Goal: Navigation & Orientation: Find specific page/section

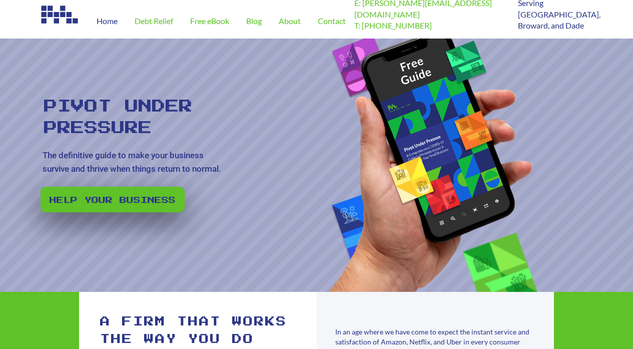
scroll to position [11, 0]
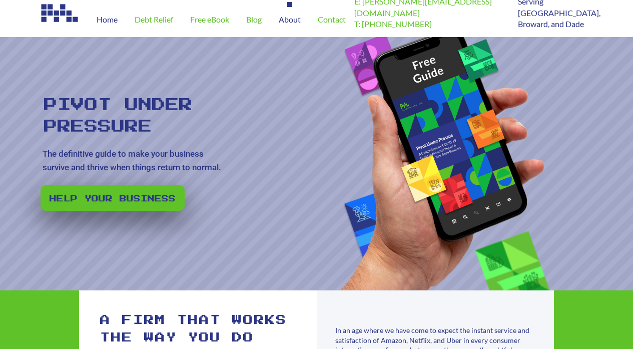
click at [297, 17] on span "About" at bounding box center [290, 20] width 22 height 8
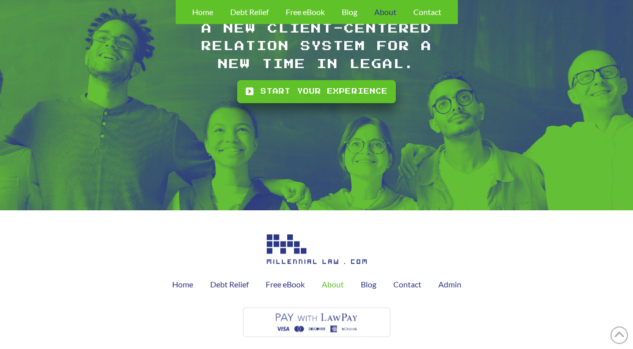
scroll to position [1227, 0]
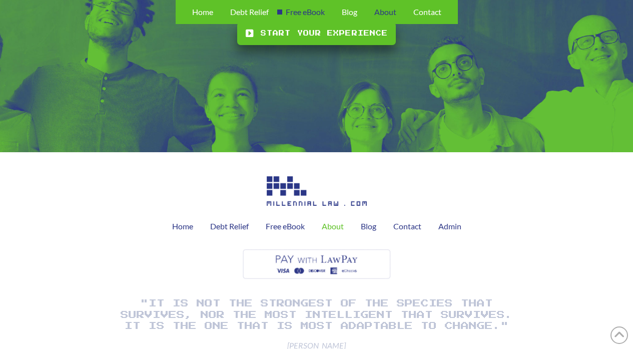
click at [324, 12] on span "Free eBook" at bounding box center [305, 12] width 39 height 8
click at [201, 17] on div "Home" at bounding box center [203, 12] width 38 height 24
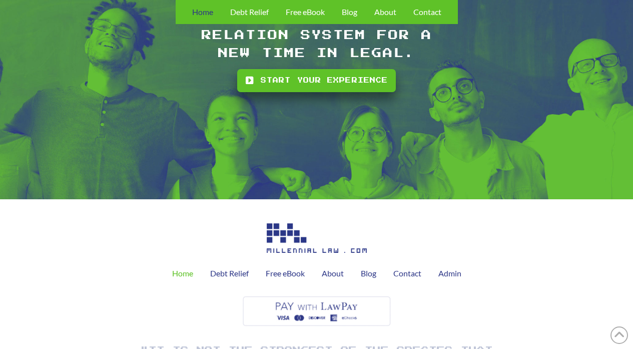
scroll to position [2080, 0]
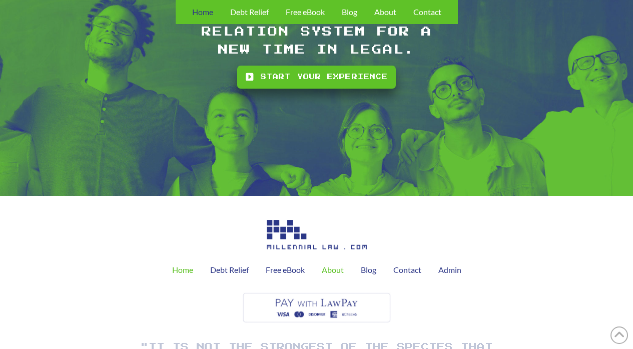
click at [338, 271] on span "About" at bounding box center [333, 270] width 22 height 8
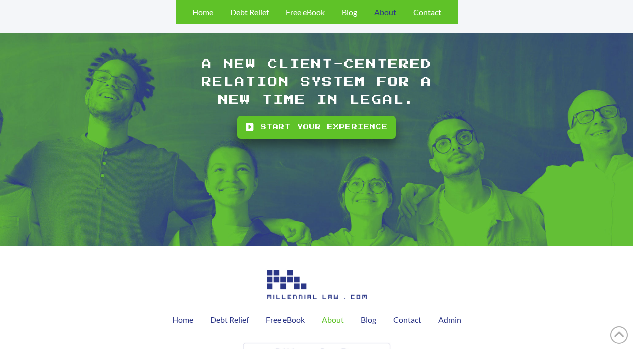
scroll to position [1227, 0]
